Goal: Find specific page/section: Find specific page/section

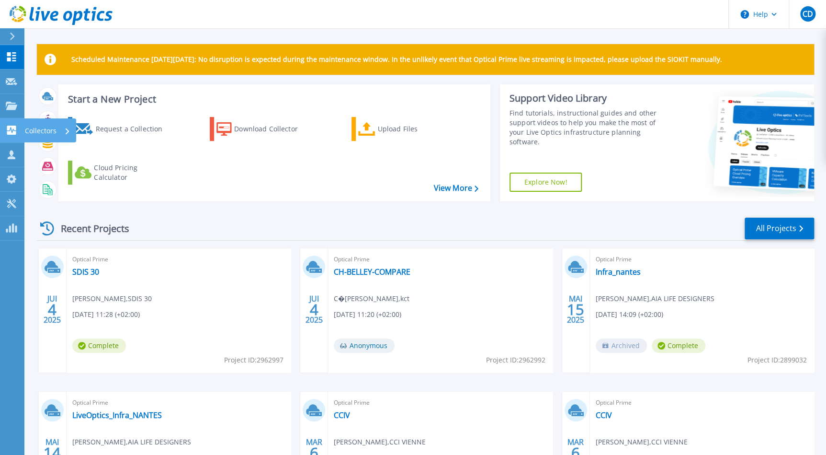
click at [40, 127] on p "Collectors" at bounding box center [41, 130] width 32 height 25
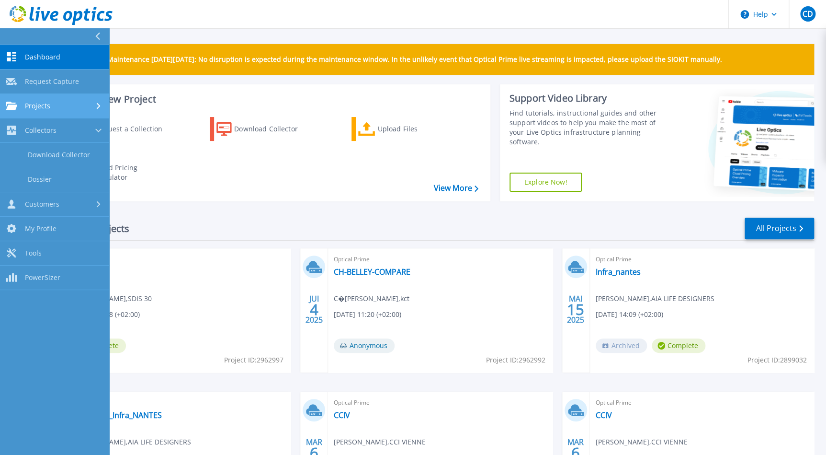
click at [32, 107] on span "Projects" at bounding box center [37, 106] width 25 height 9
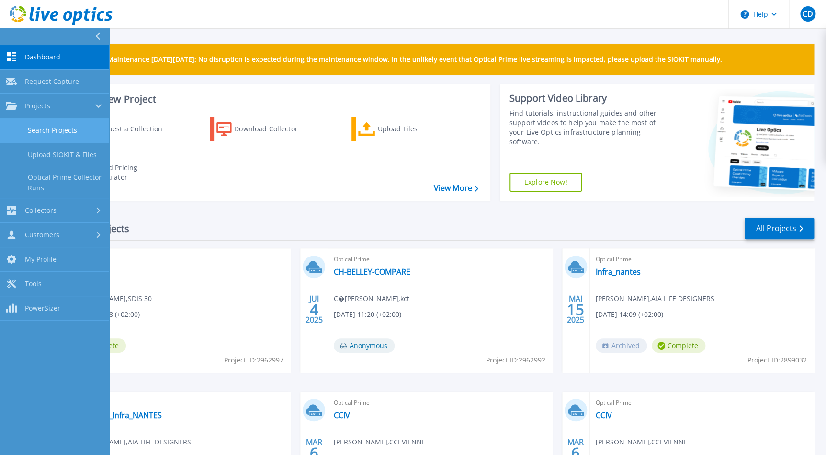
click at [35, 122] on link "Search Projects" at bounding box center [54, 130] width 109 height 24
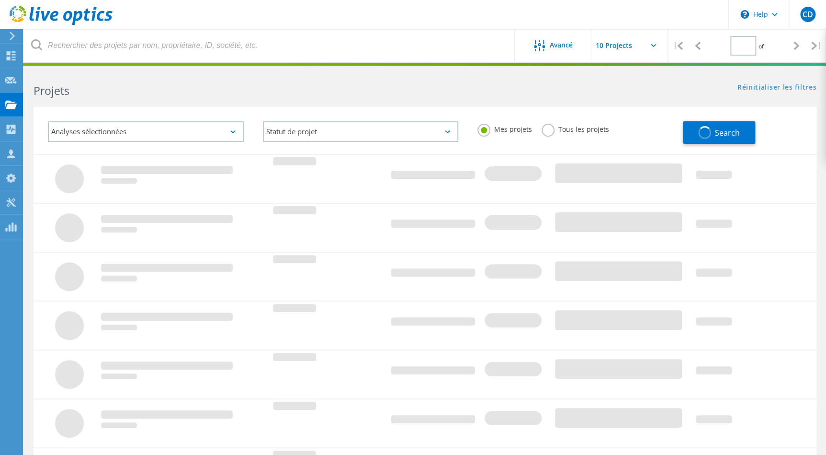
type input "1"
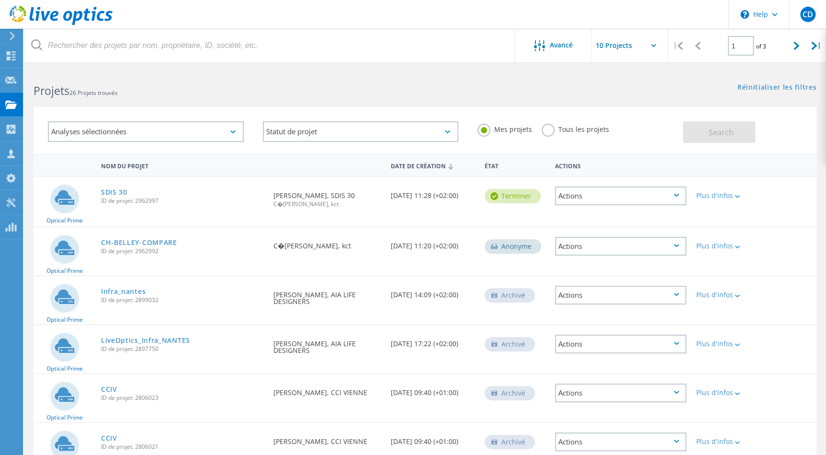
click at [544, 130] on label "Tous les projets" at bounding box center [576, 128] width 68 height 9
click at [0, 0] on input "Tous les projets" at bounding box center [0, 0] width 0 height 0
click at [702, 127] on button "Search" at bounding box center [719, 132] width 72 height 22
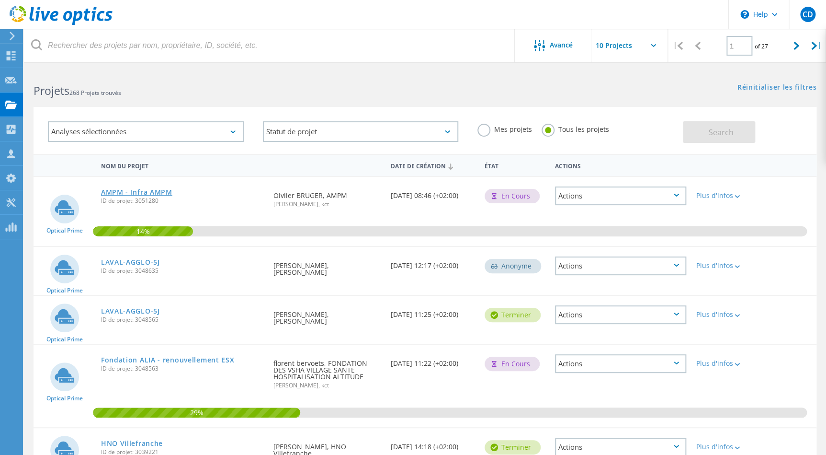
click at [149, 195] on link "AMPM - Infra AMPM" at bounding box center [136, 192] width 71 height 7
